Goal: Navigation & Orientation: Find specific page/section

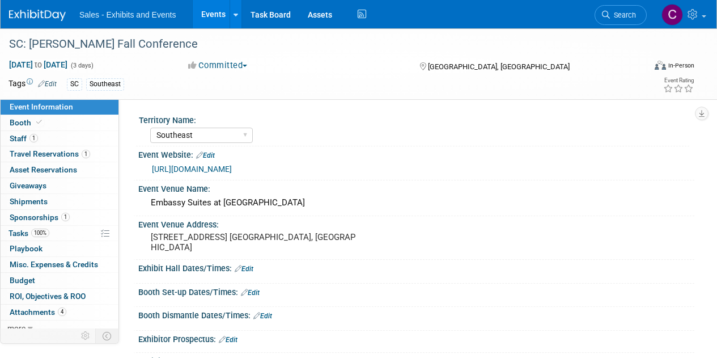
select select "Southeast"
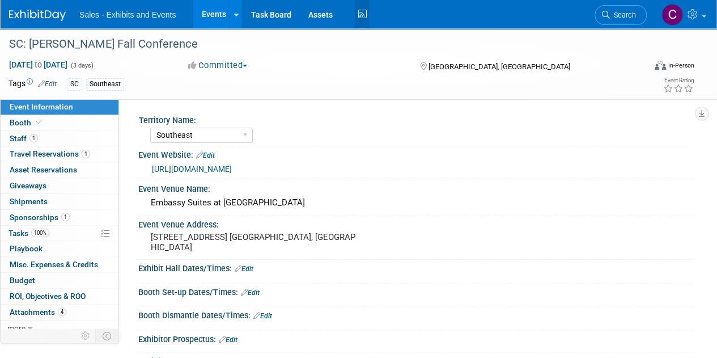
click at [356, 9] on icon at bounding box center [362, 15] width 14 height 18
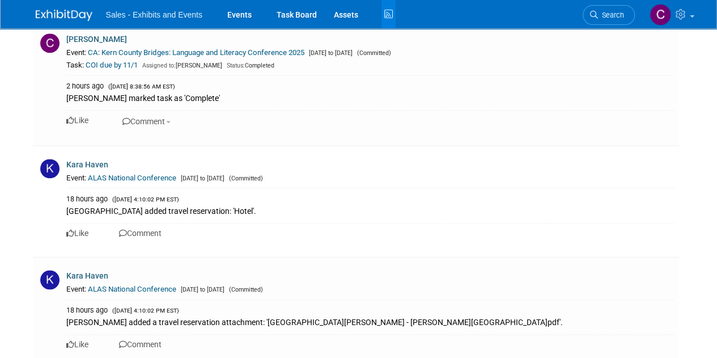
scroll to position [2746, 0]
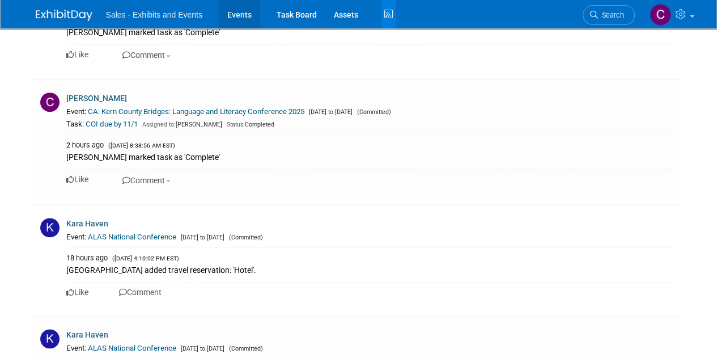
click at [248, 12] on link "Events" at bounding box center [239, 14] width 41 height 28
